Goal: Task Accomplishment & Management: Use online tool/utility

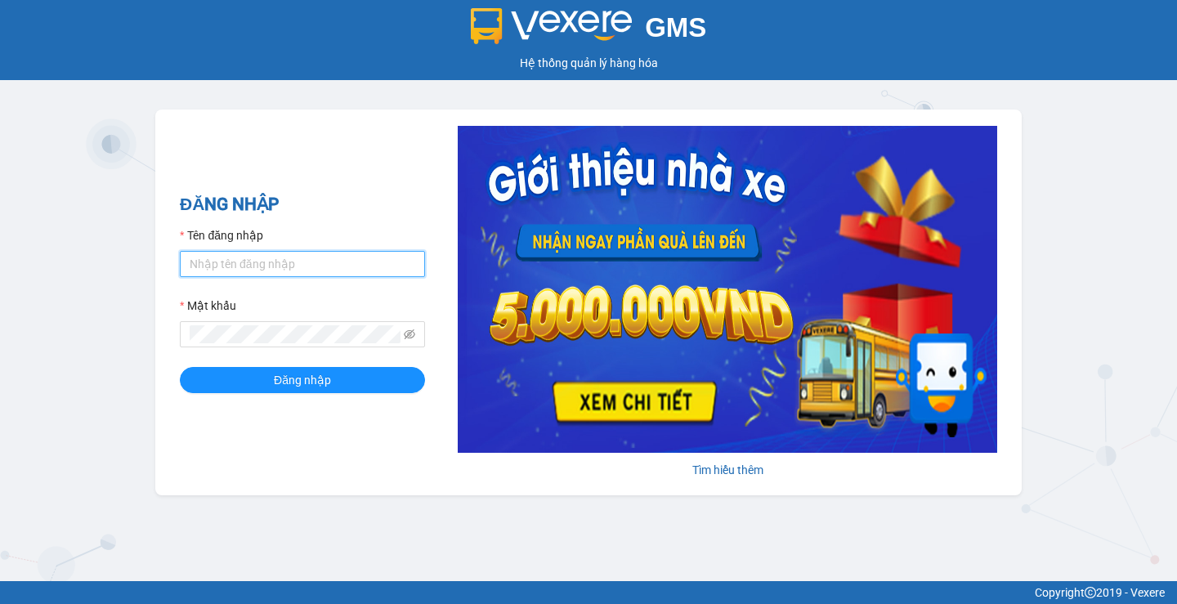
click at [202, 262] on input "Tên đăng nhập" at bounding box center [302, 264] width 245 height 26
type input "hanghoa95.quehuong"
click at [288, 473] on div "ĐĂNG NHẬP Tên đăng nhập hanghoa95.quehuong Mật khẩu Đăng nhập Tìm hiểu thêm" at bounding box center [588, 302] width 866 height 386
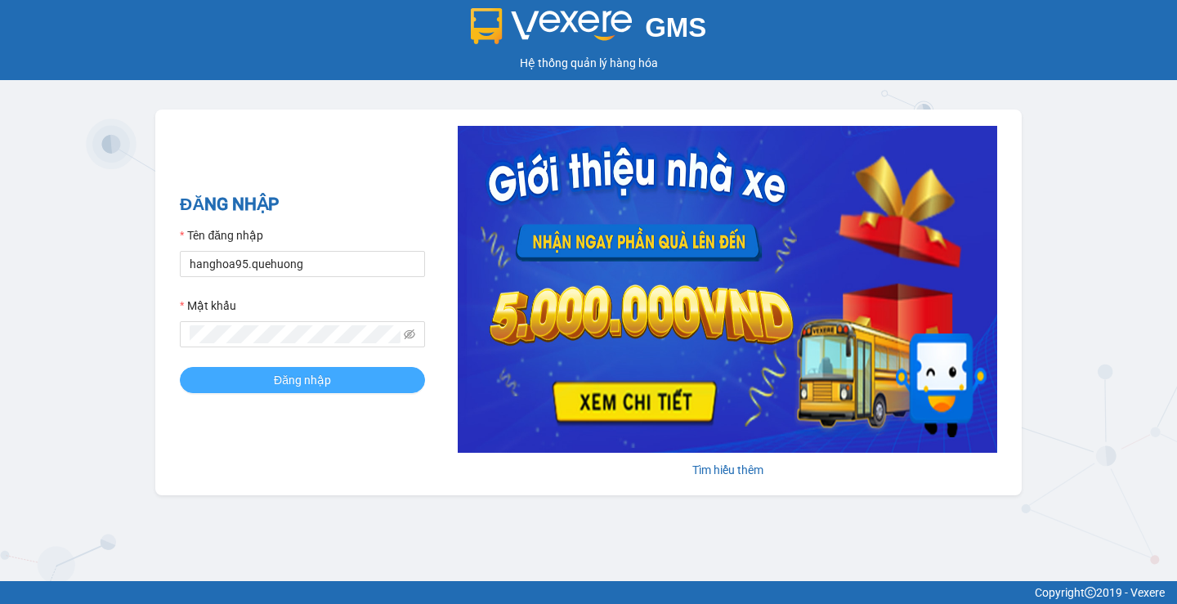
click at [279, 382] on span "Đăng nhập" at bounding box center [302, 380] width 57 height 18
click at [232, 471] on div "ĐĂNG NHẬP Tên đăng nhập hanghoa95.quehuong Mật khẩu Đăng nhập Tìm hiểu thêm" at bounding box center [588, 302] width 866 height 386
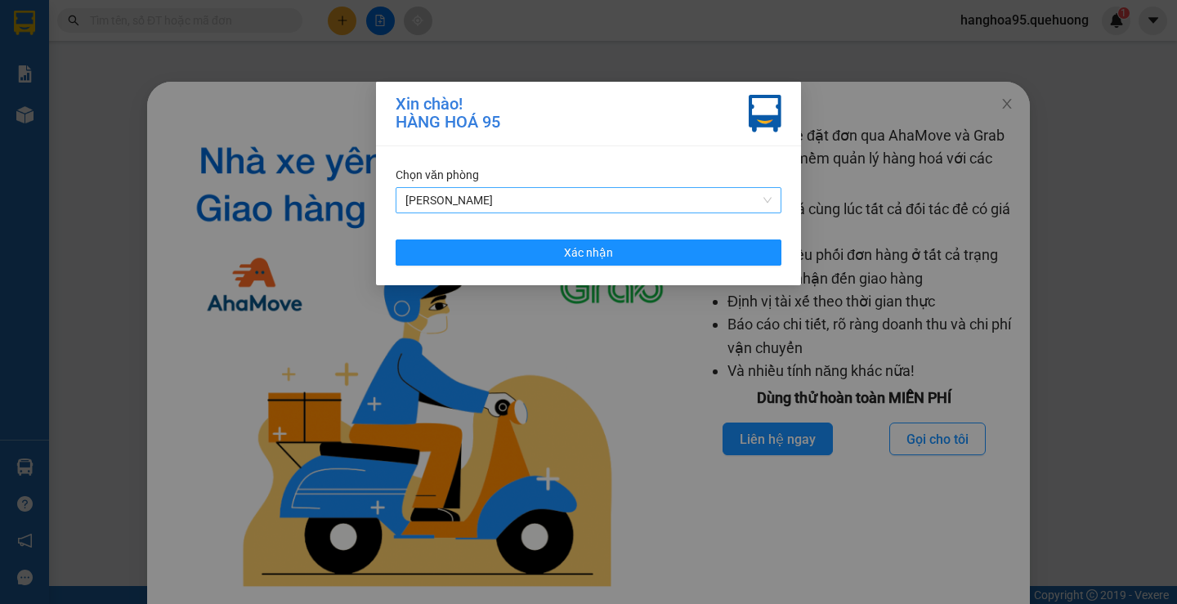
click at [473, 199] on span "[PERSON_NAME]" at bounding box center [588, 200] width 366 height 25
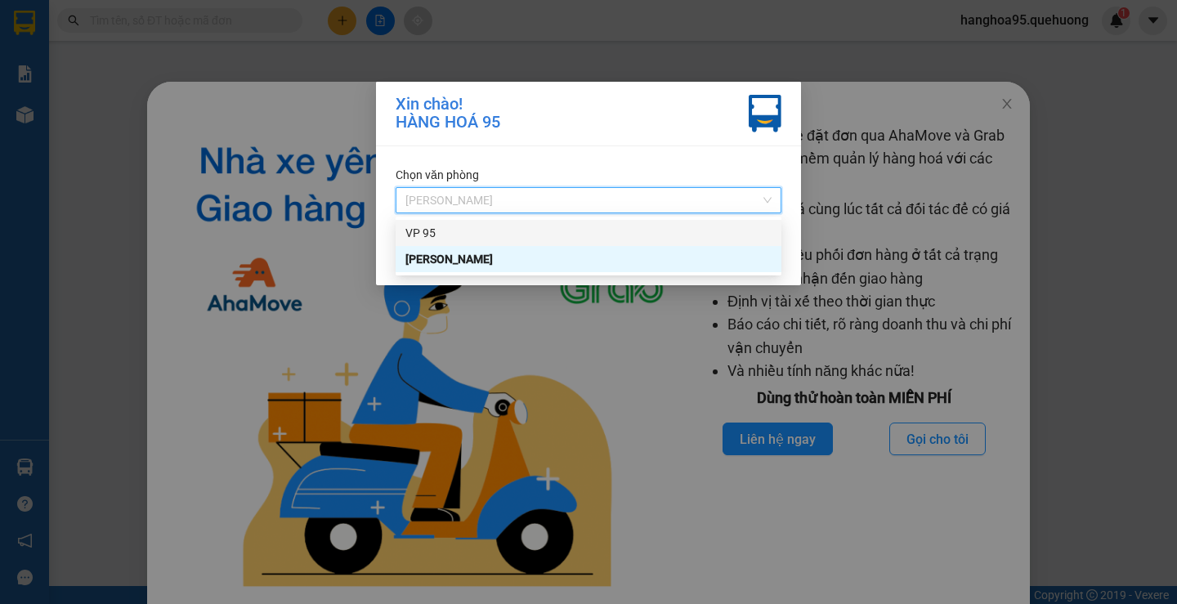
click at [417, 230] on div "VP 95" at bounding box center [588, 233] width 366 height 18
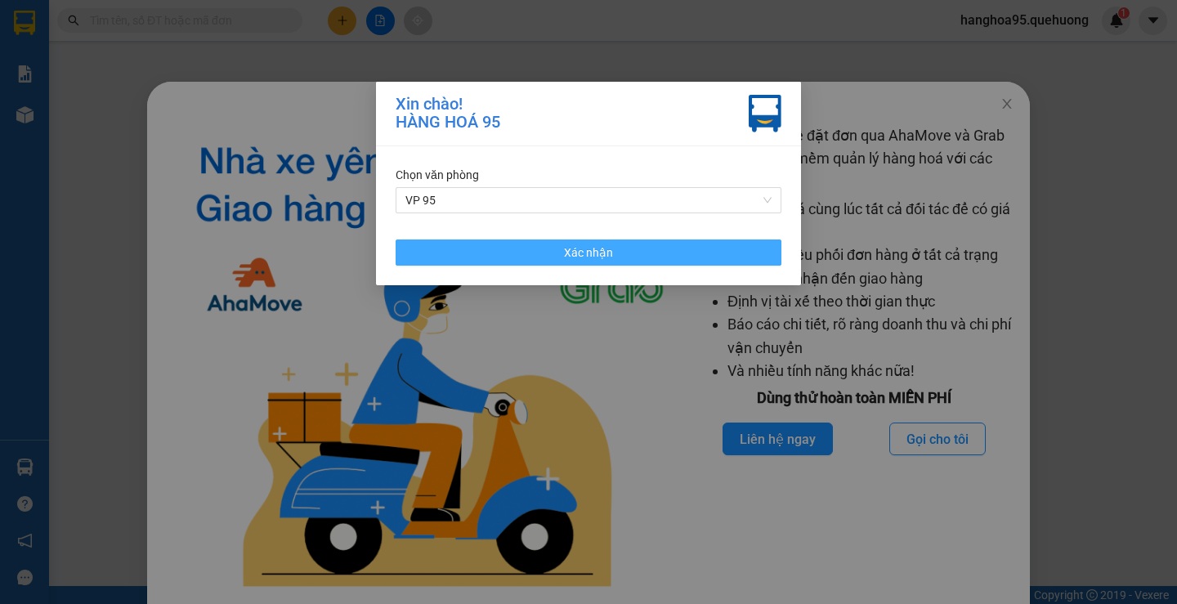
click at [439, 255] on button "Xác nhận" at bounding box center [588, 252] width 386 height 26
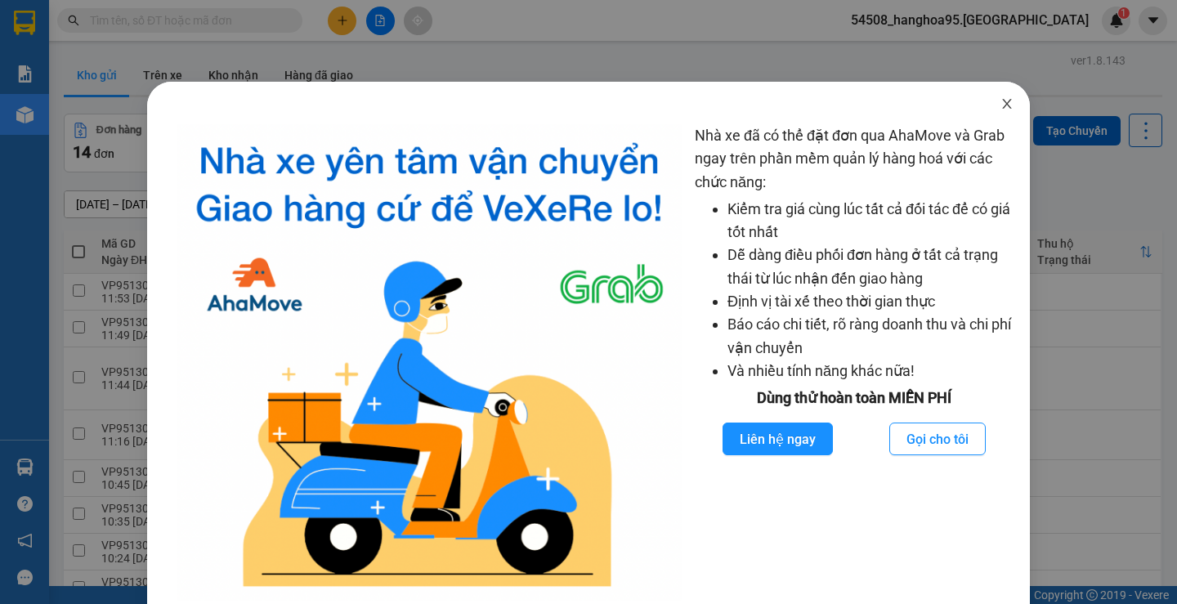
click at [1000, 105] on icon "close" at bounding box center [1006, 103] width 13 height 13
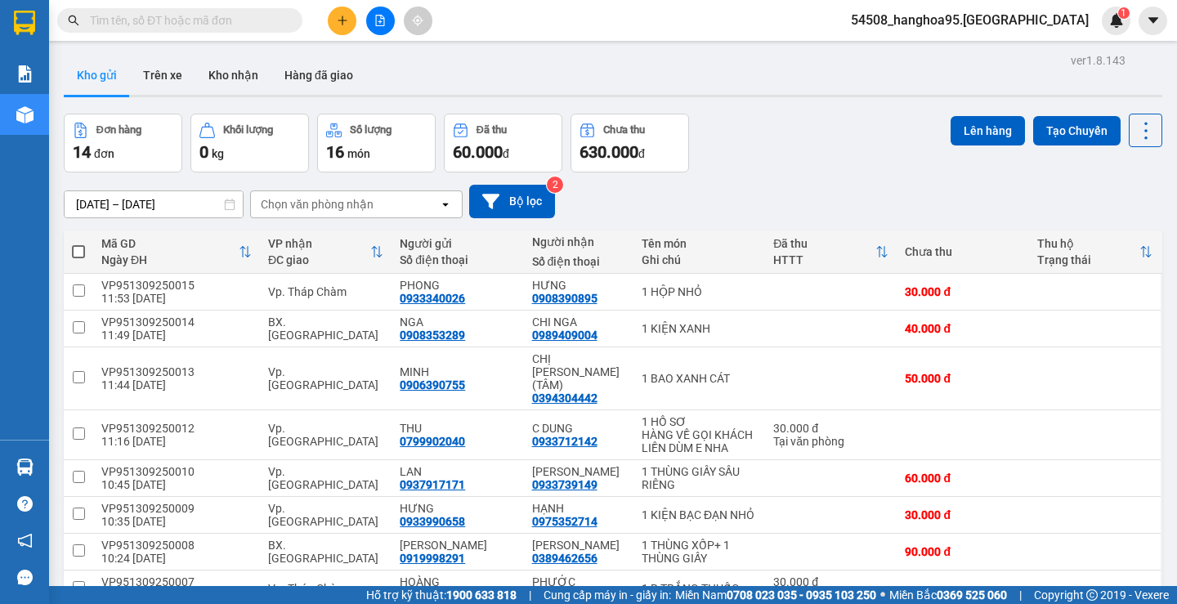
click at [85, 20] on span at bounding box center [179, 20] width 245 height 25
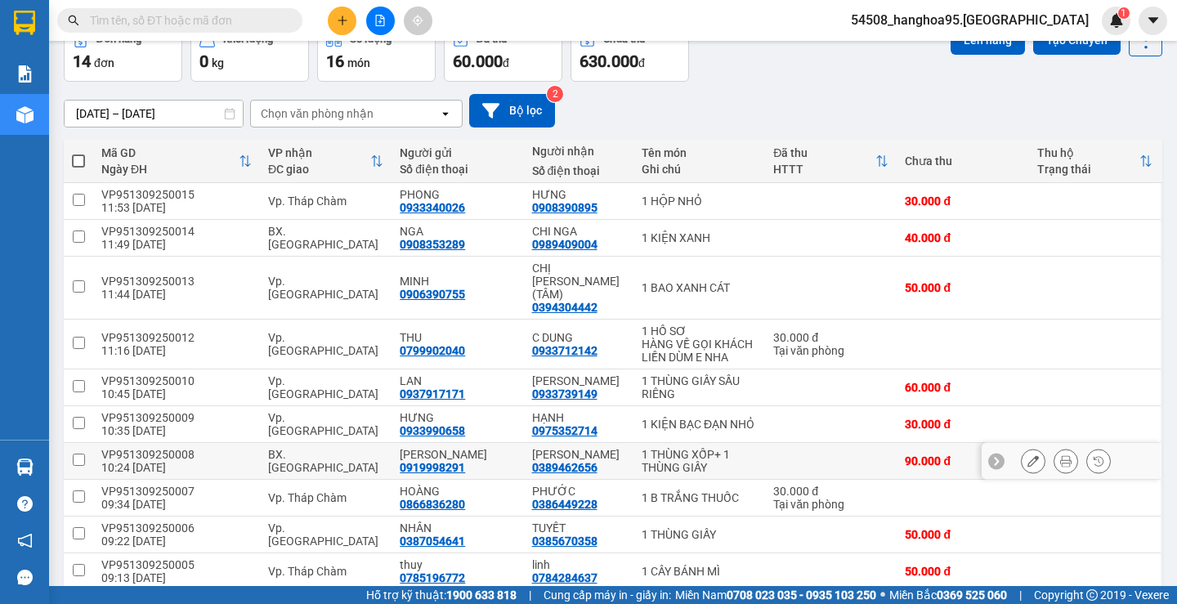
scroll to position [136, 0]
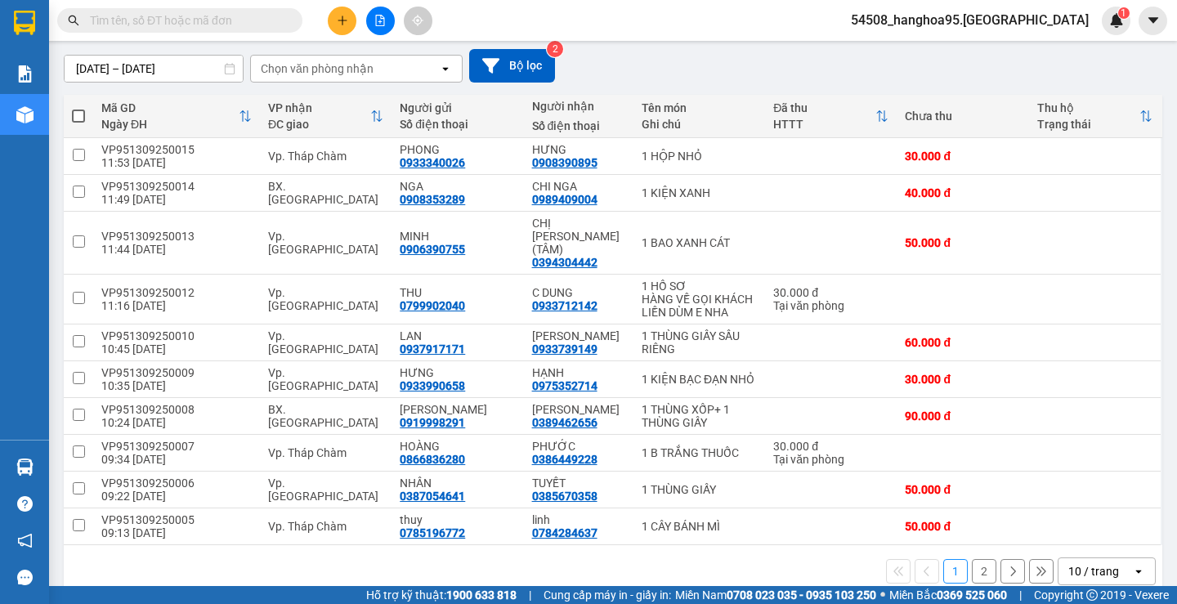
click at [1088, 563] on div "10 / trang" at bounding box center [1093, 571] width 51 height 16
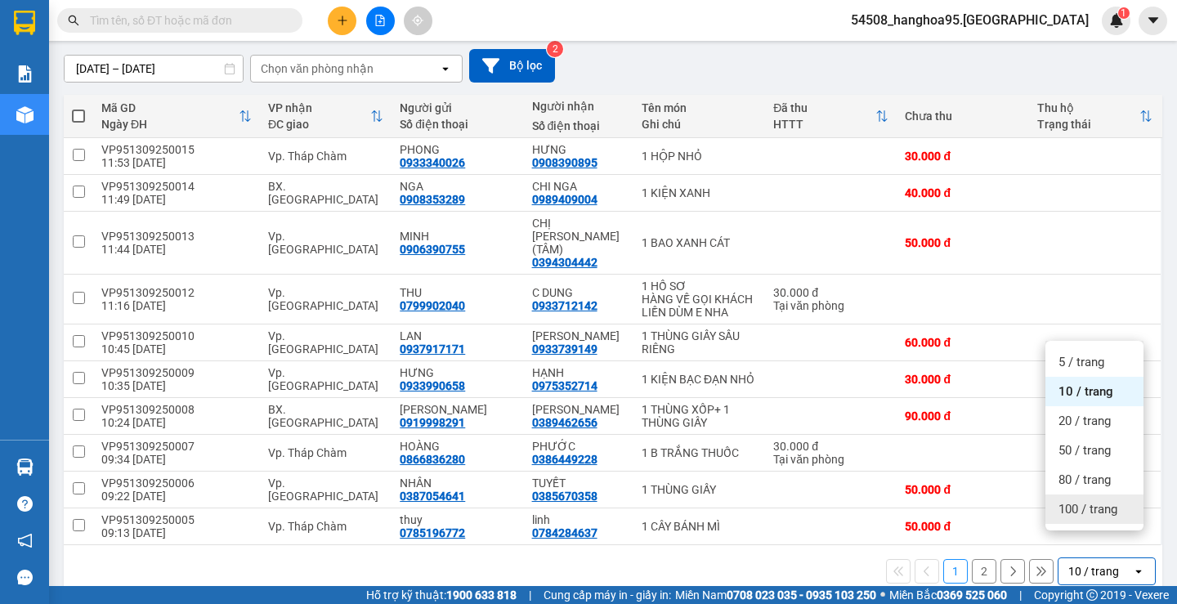
click at [1071, 508] on span "100 / trang" at bounding box center [1087, 509] width 59 height 16
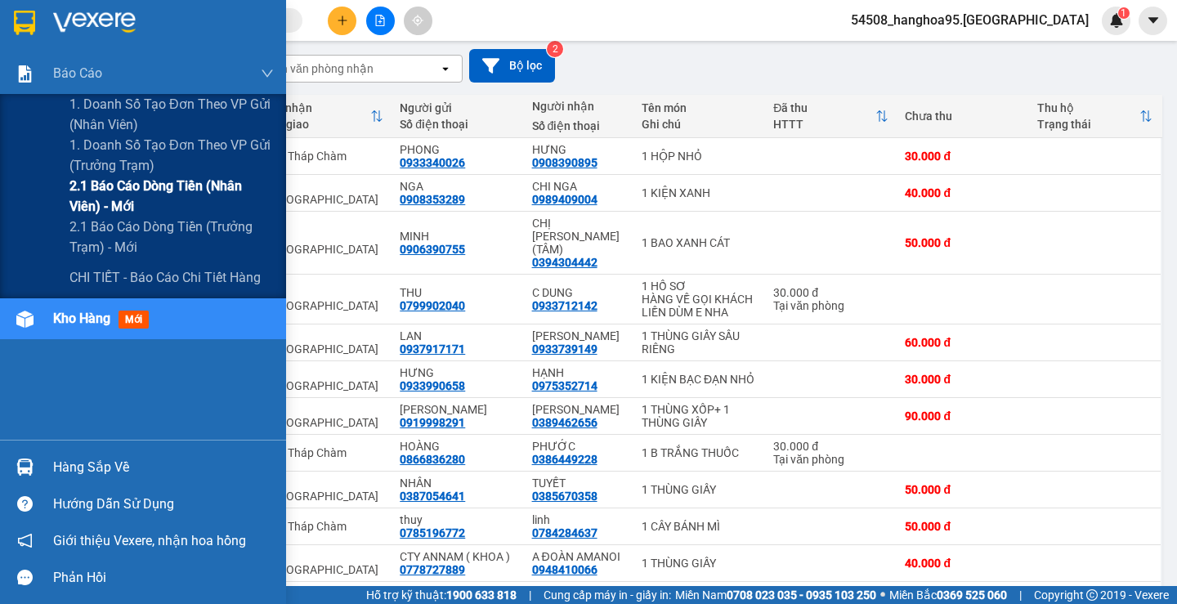
click at [125, 196] on span "2.1 Báo cáo dòng tiền (nhân viên) - mới" at bounding box center [171, 196] width 204 height 41
